Goal: Check status: Check status

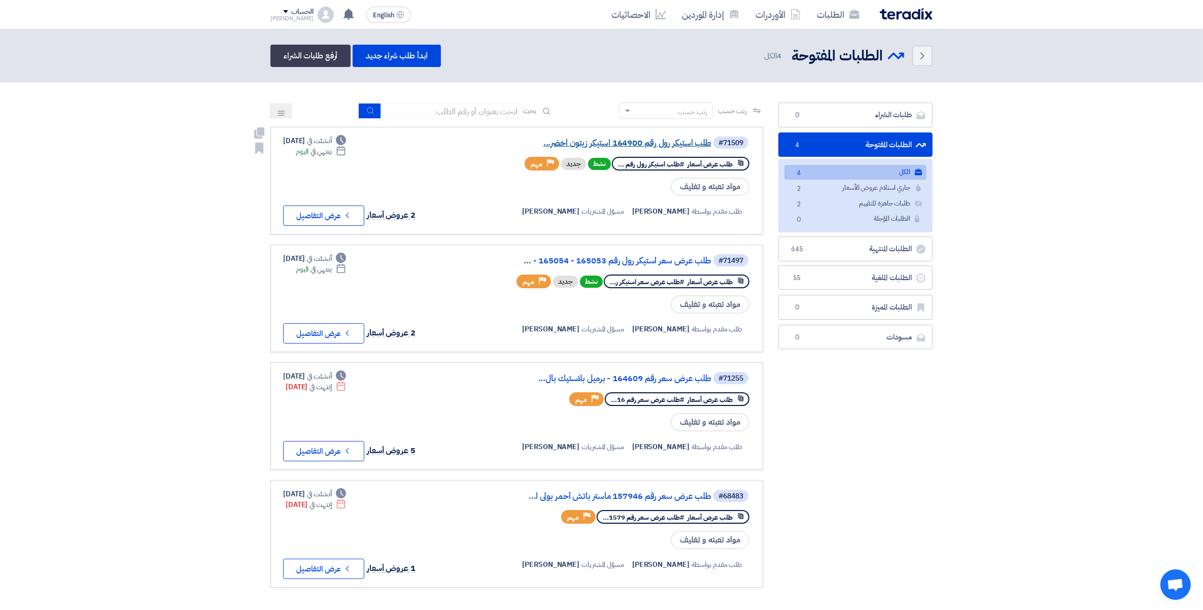
click at [680, 139] on link "طلب استيكر رول رقم 164900 استيكر زيتون اخضر..." at bounding box center [609, 143] width 203 height 9
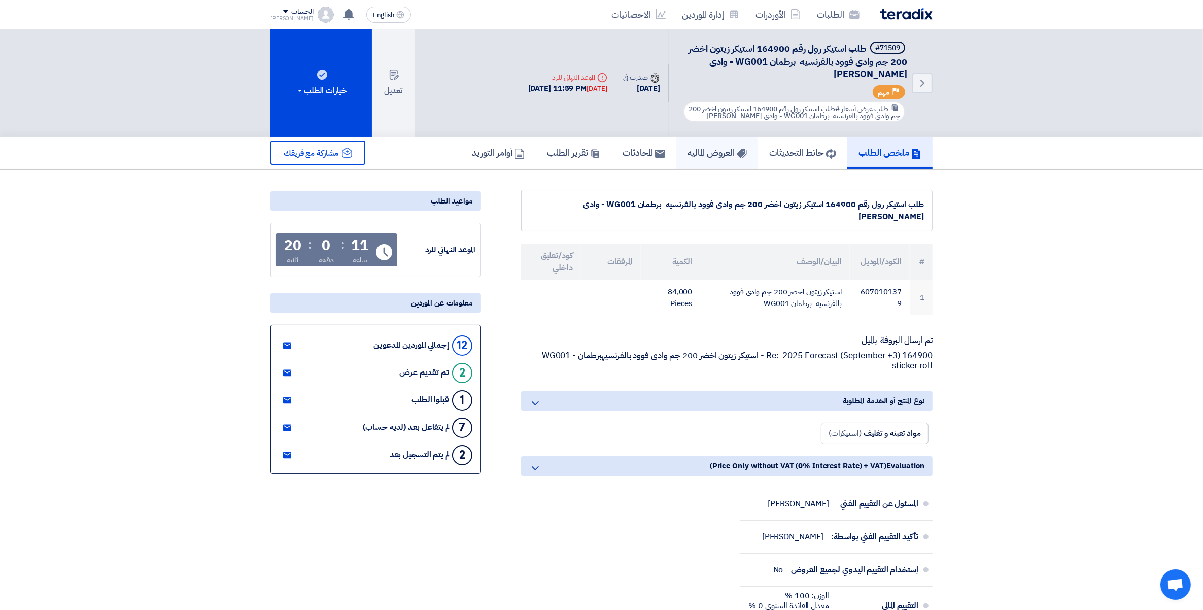
click at [716, 140] on link "العروض الماليه" at bounding box center [717, 153] width 82 height 32
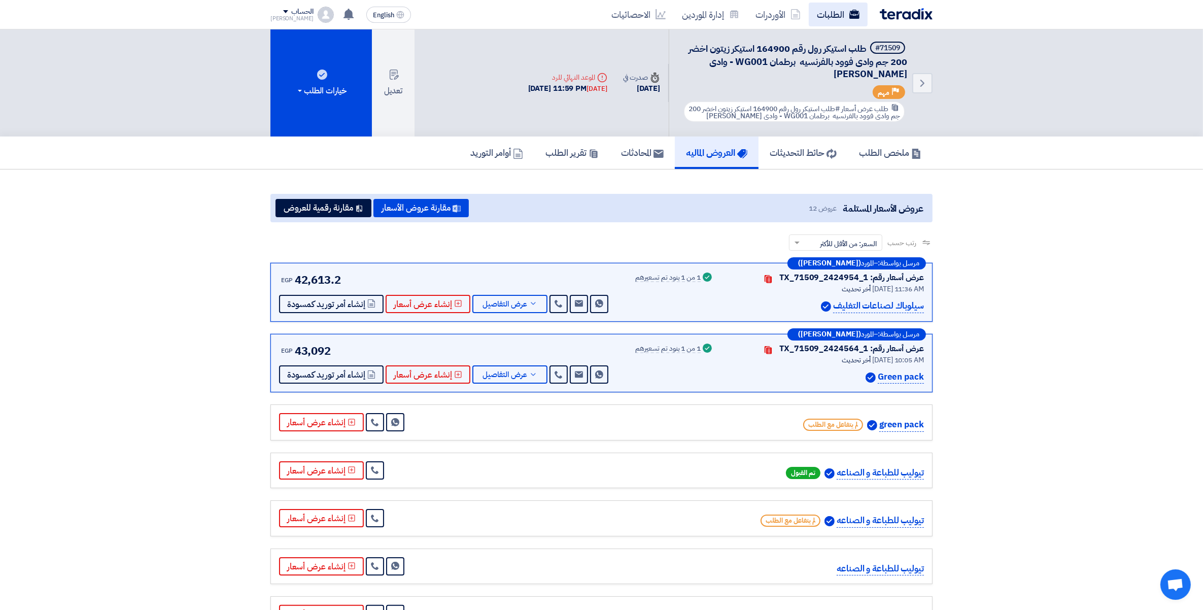
click at [837, 17] on link "الطلبات" at bounding box center [838, 15] width 59 height 24
